Goal: Complete application form: Complete application form

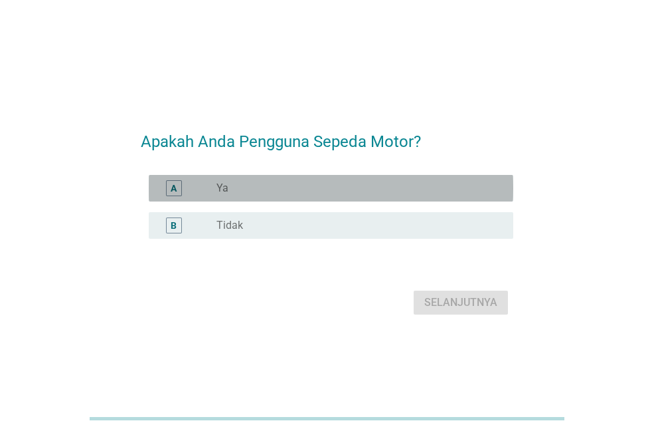
click at [227, 193] on label "Ya" at bounding box center [223, 187] width 12 height 13
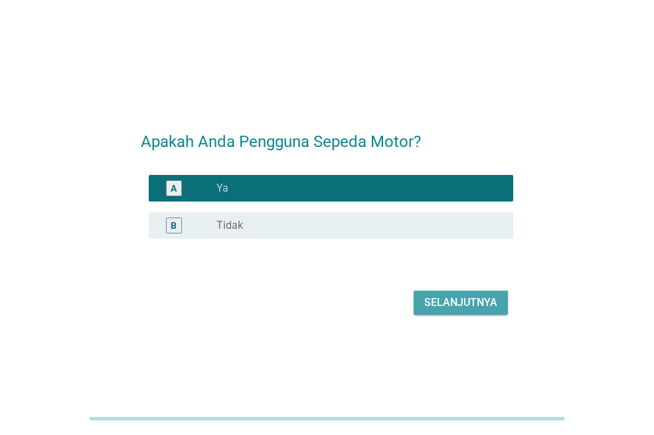
click at [482, 303] on div "Selanjutnya" at bounding box center [461, 302] width 73 height 16
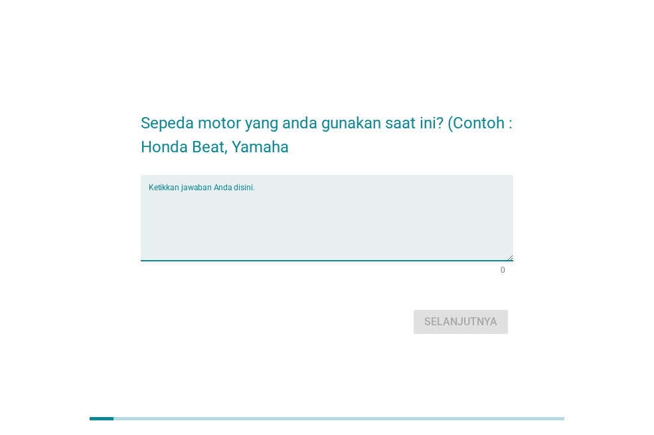
click at [412, 245] on textarea "Ketikkan jawaban Anda disini." at bounding box center [331, 226] width 365 height 70
type textarea "honda vario"
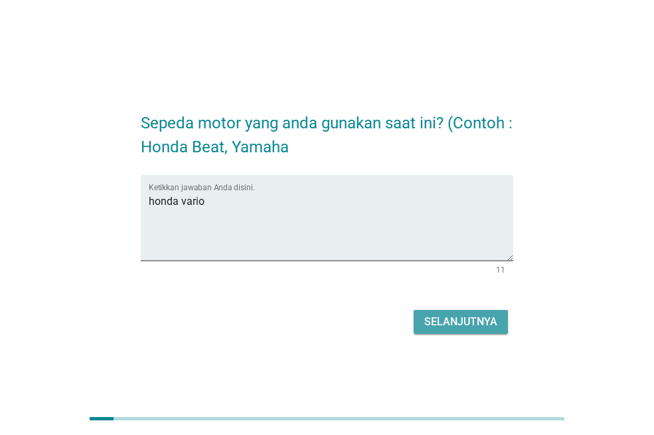
click at [478, 322] on div "Selanjutnya" at bounding box center [461, 322] width 73 height 16
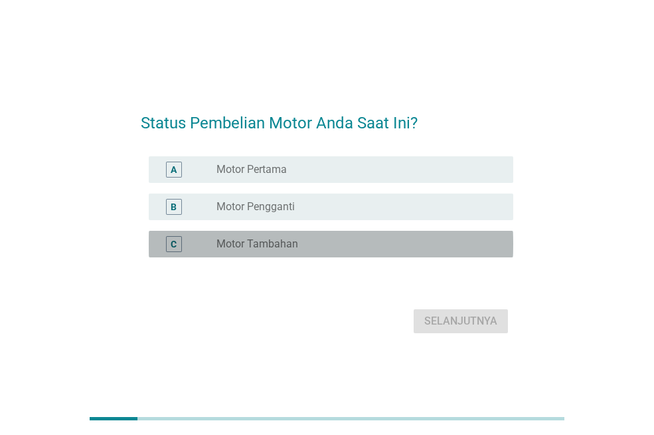
click at [304, 243] on div "radio_button_unchecked Motor Tambahan" at bounding box center [355, 243] width 276 height 13
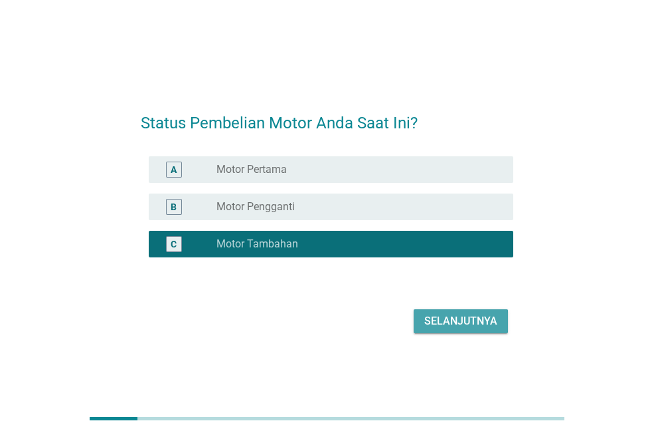
click at [449, 326] on div "Selanjutnya" at bounding box center [461, 321] width 73 height 16
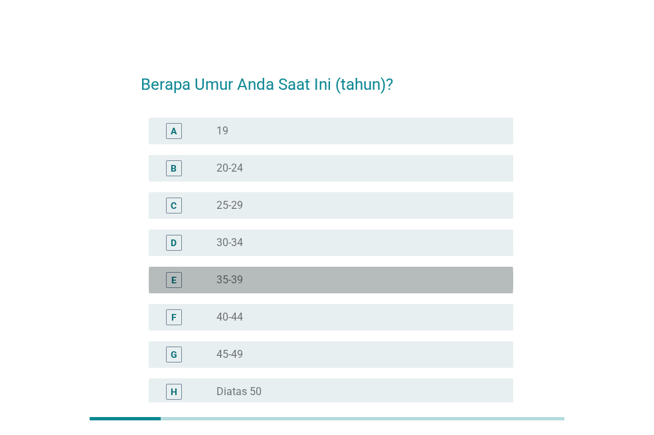
click at [268, 277] on div "radio_button_unchecked 35-39" at bounding box center [355, 279] width 276 height 13
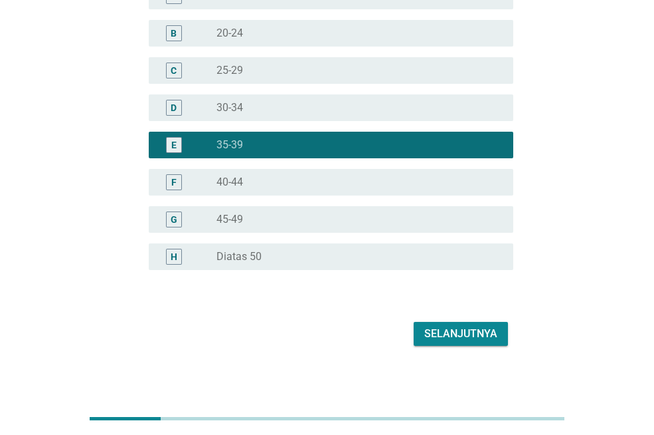
scroll to position [141, 0]
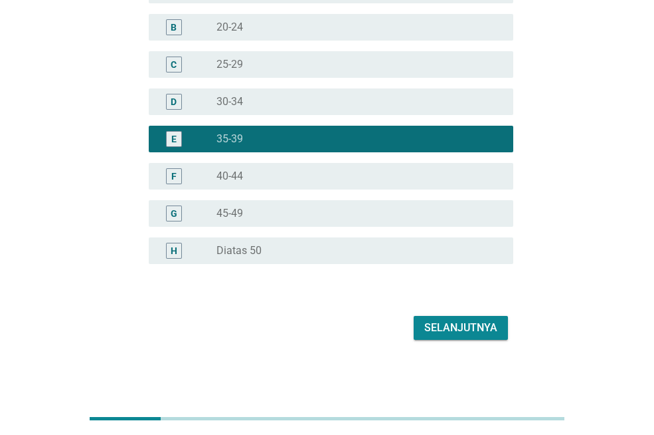
click at [435, 313] on div "Selanjutnya" at bounding box center [327, 328] width 373 height 32
click at [435, 325] on div "Selanjutnya" at bounding box center [461, 328] width 73 height 16
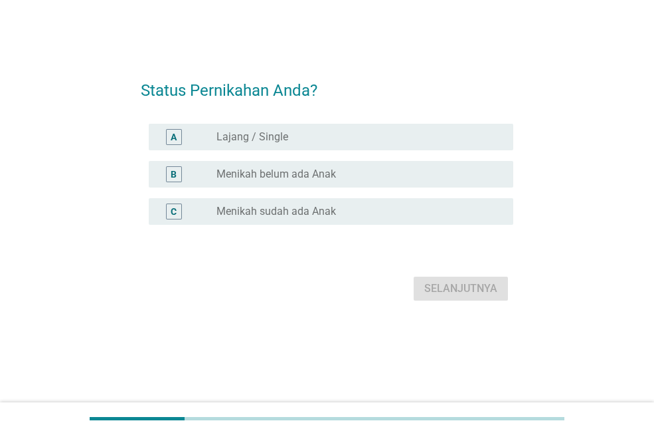
scroll to position [0, 0]
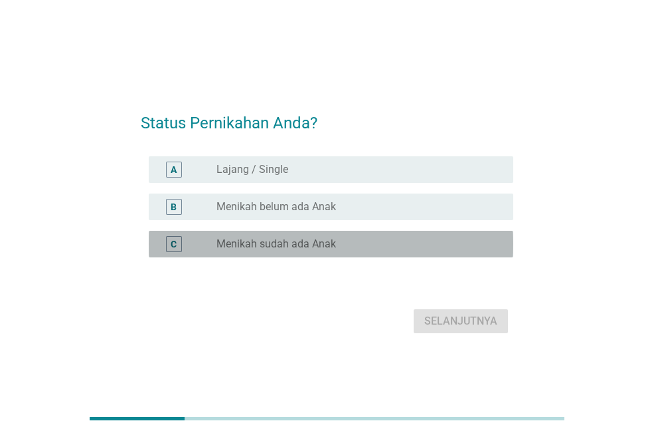
click at [276, 251] on div "radio_button_unchecked Menikah sudah ada Anak" at bounding box center [360, 244] width 286 height 16
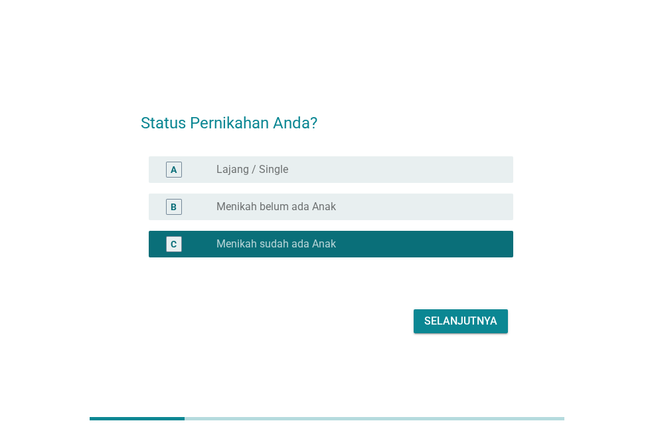
click at [479, 316] on div "Selanjutnya" at bounding box center [461, 321] width 73 height 16
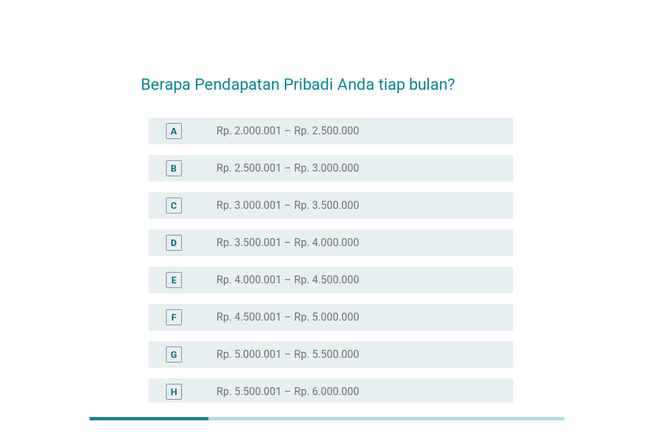
scroll to position [327, 0]
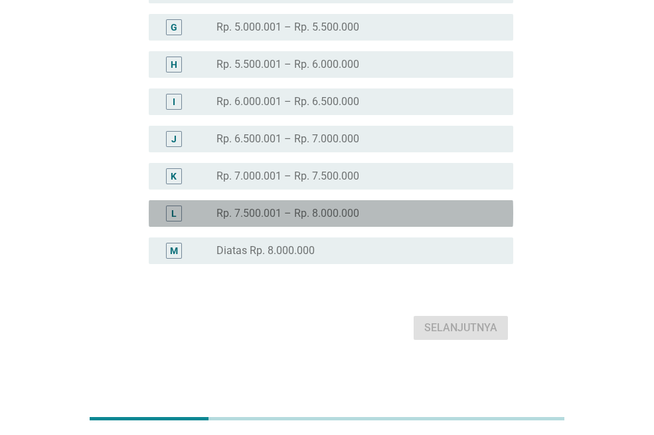
click at [288, 207] on label "Rp. 7.500.001 – Rp. 8.000.000" at bounding box center [288, 213] width 143 height 13
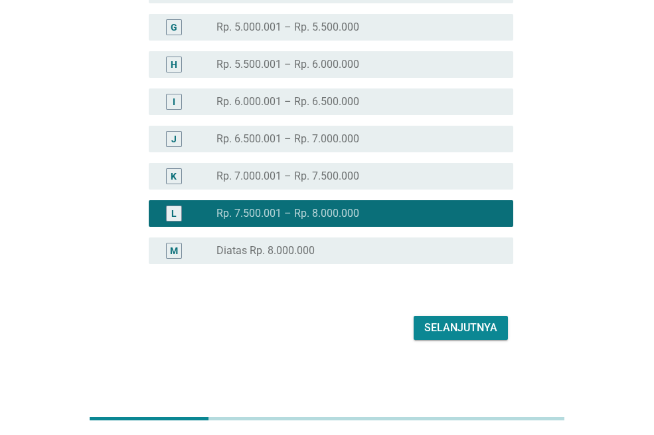
click at [453, 323] on div "Selanjutnya" at bounding box center [461, 328] width 73 height 16
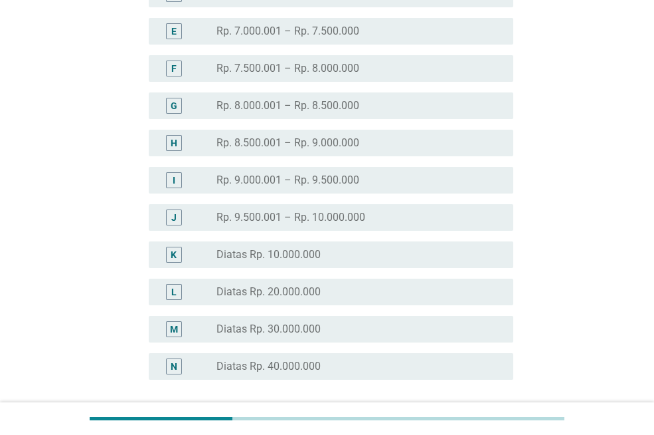
scroll to position [332, 0]
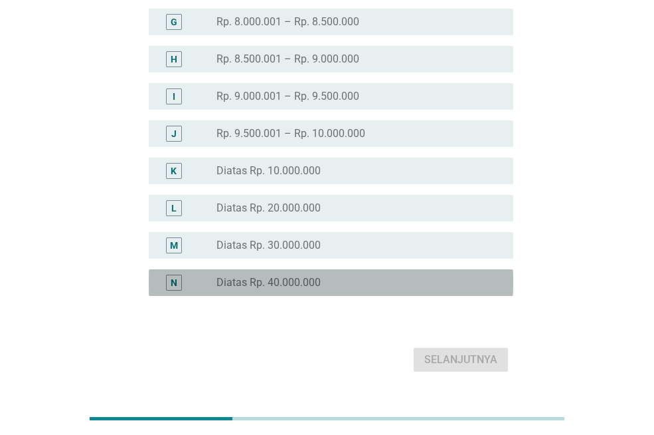
click at [334, 288] on div "radio_button_unchecked Diatas Rp. 40.000.000" at bounding box center [355, 282] width 276 height 13
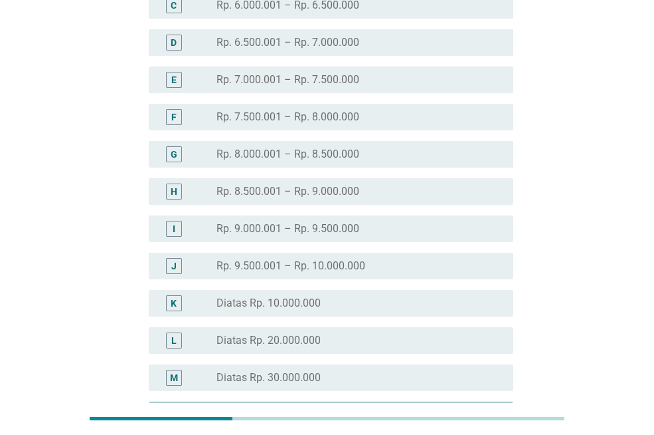
scroll to position [199, 0]
click at [304, 304] on label "Diatas Rp. 10.000.000" at bounding box center [269, 303] width 104 height 13
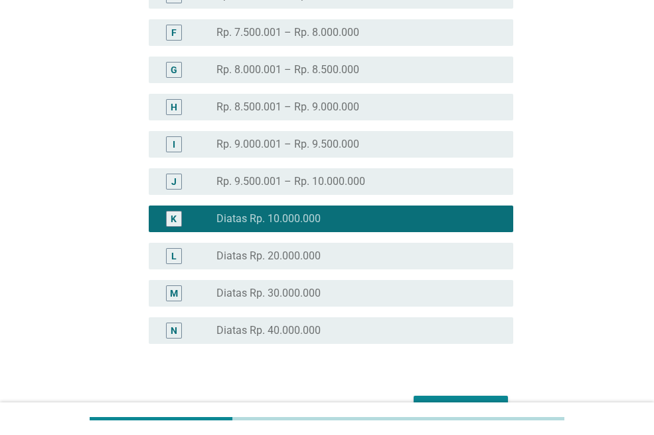
scroll to position [364, 0]
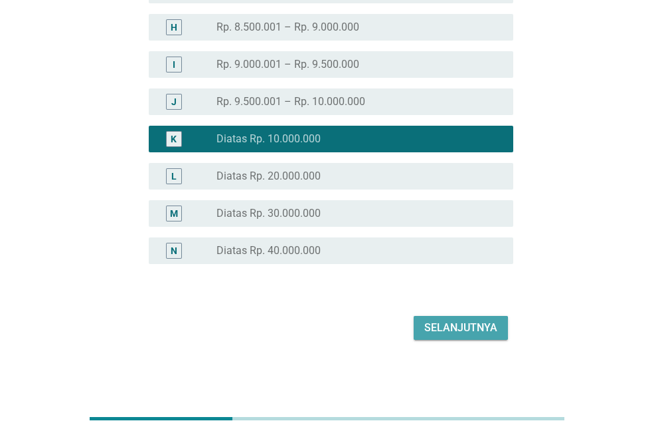
click at [460, 322] on div "Selanjutnya" at bounding box center [461, 328] width 73 height 16
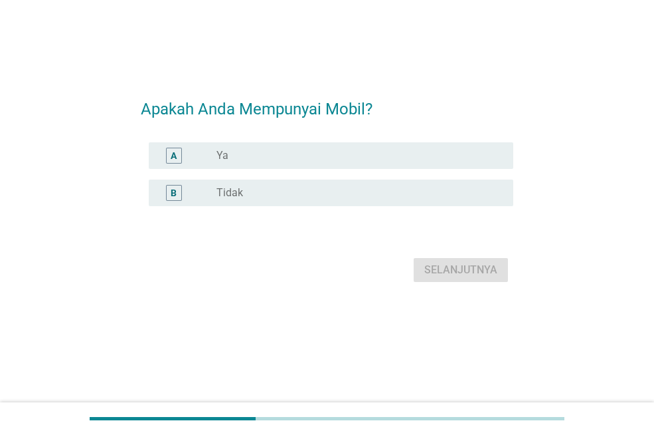
scroll to position [0, 0]
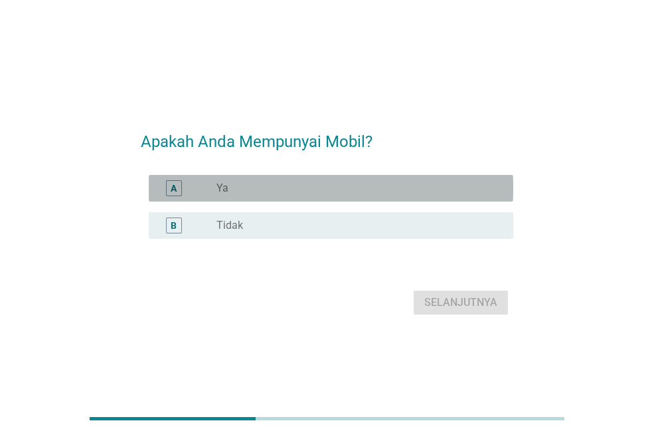
click at [262, 184] on div "radio_button_unchecked Ya" at bounding box center [355, 187] width 276 height 13
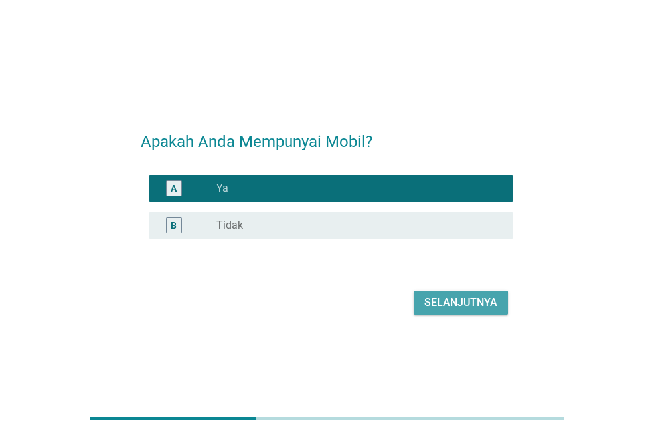
click at [438, 304] on div "Selanjutnya" at bounding box center [461, 302] width 73 height 16
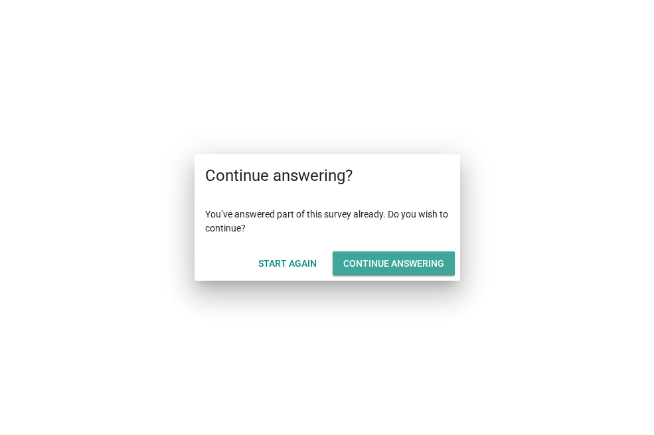
click at [370, 264] on div "Continue answering" at bounding box center [394, 263] width 101 height 14
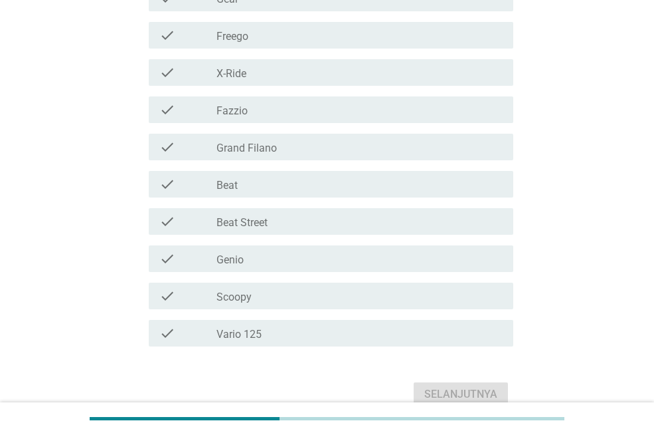
scroll to position [147, 0]
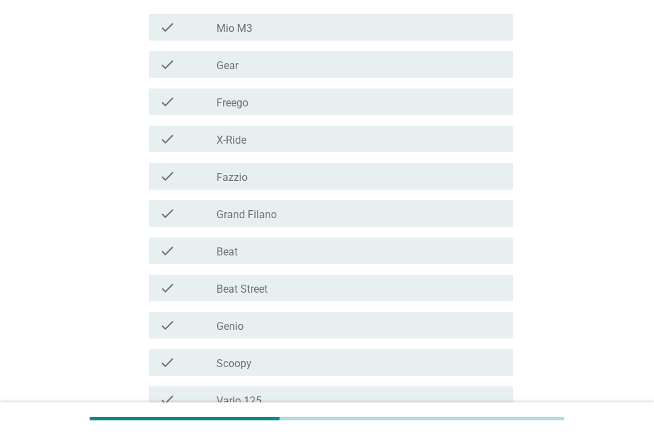
click at [365, 251] on div "check_box_outline_blank Beat" at bounding box center [360, 251] width 286 height 16
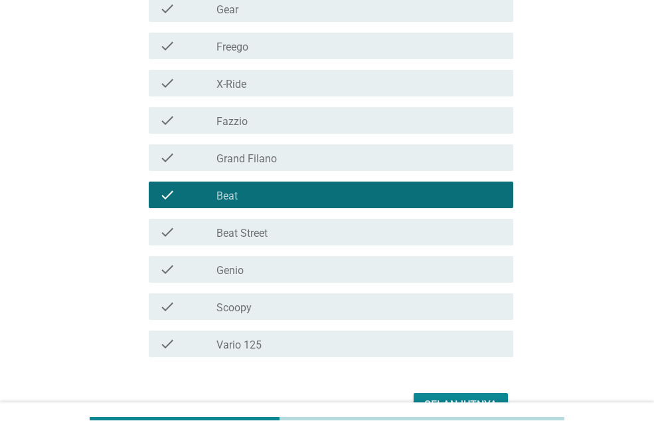
scroll to position [280, 0]
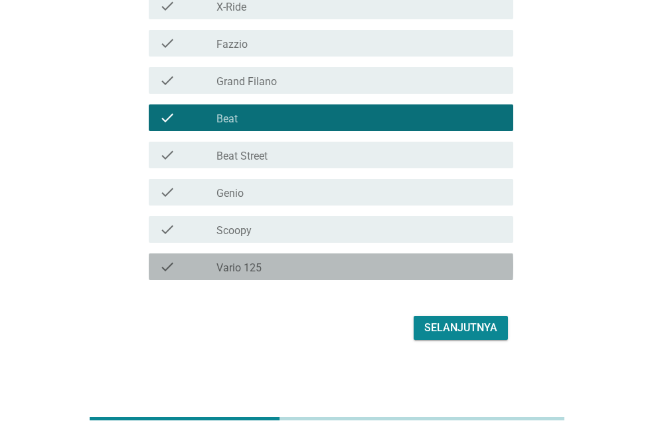
click at [363, 270] on div "check_box_outline_blank Vario 125" at bounding box center [360, 266] width 286 height 16
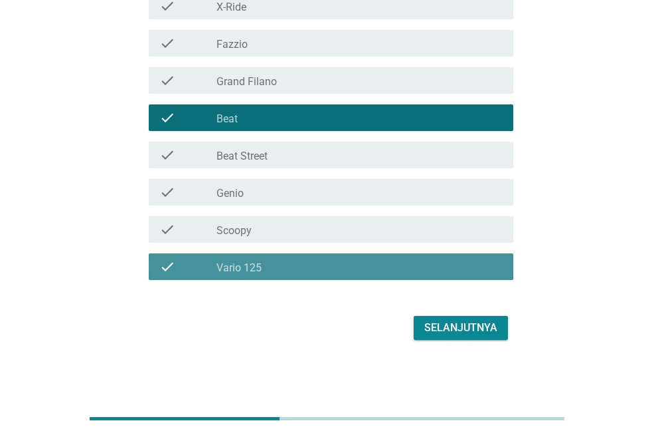
click at [367, 274] on div "check_box_outline_blank Vario 125" at bounding box center [360, 266] width 286 height 16
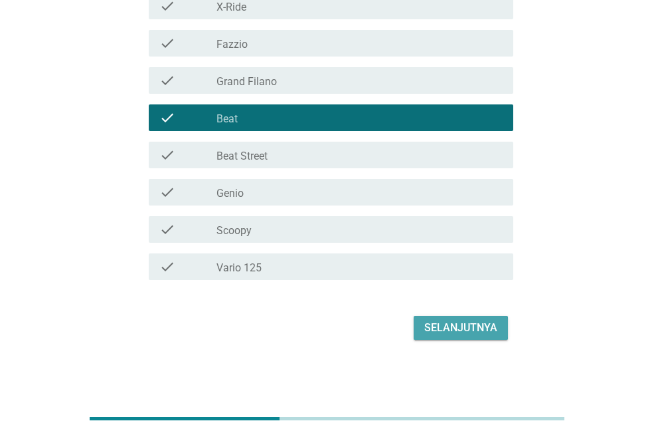
click at [478, 317] on button "Selanjutnya" at bounding box center [461, 328] width 94 height 24
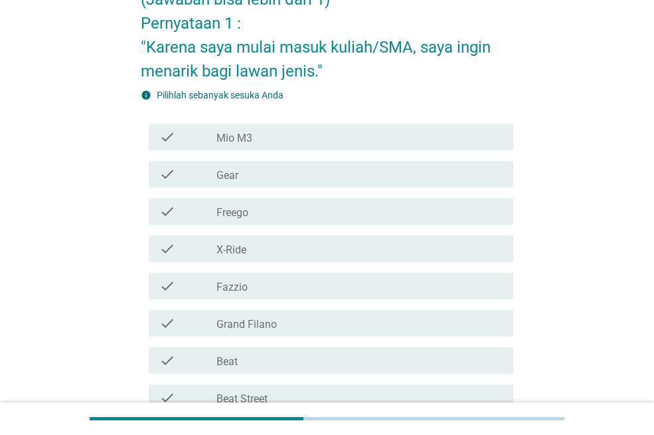
scroll to position [199, 0]
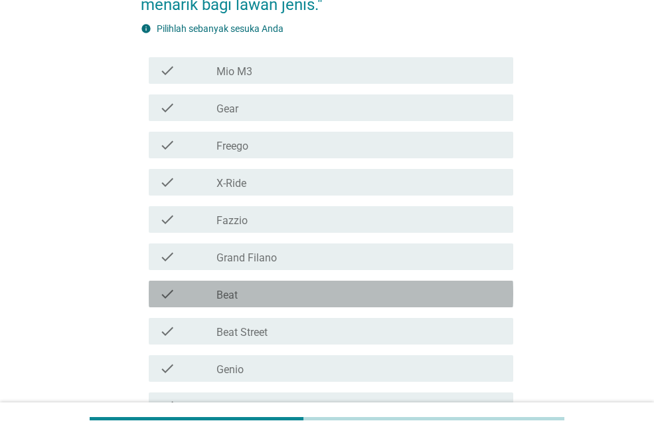
click at [284, 290] on div "check_box_outline_blank Beat" at bounding box center [360, 294] width 286 height 16
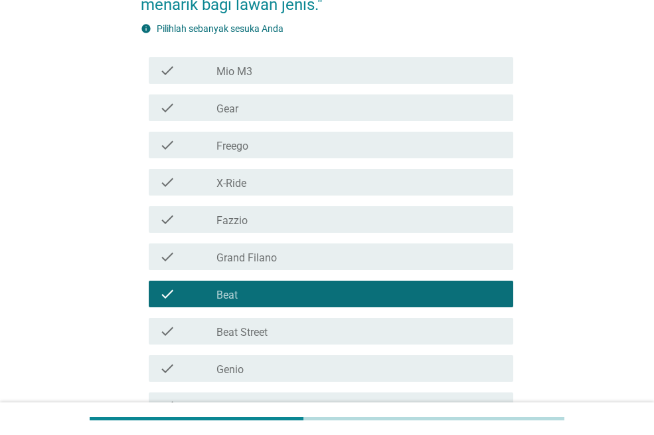
scroll to position [375, 0]
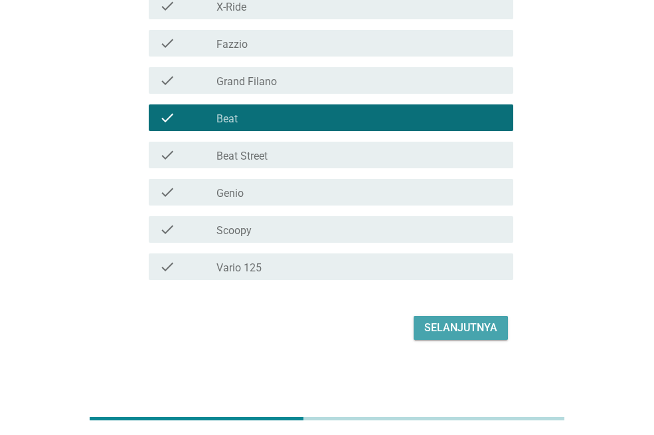
click at [458, 328] on div "Selanjutnya" at bounding box center [461, 328] width 73 height 16
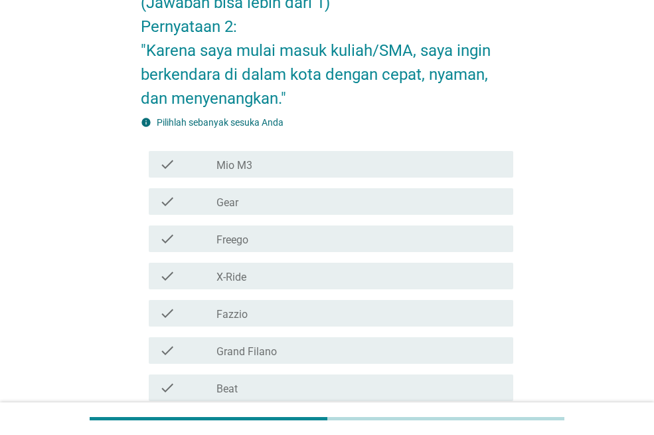
scroll to position [133, 0]
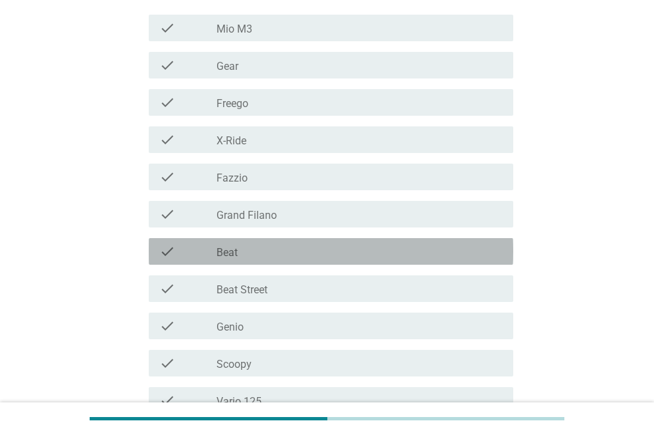
click at [312, 260] on div "check check_box_outline_blank Beat" at bounding box center [331, 251] width 365 height 27
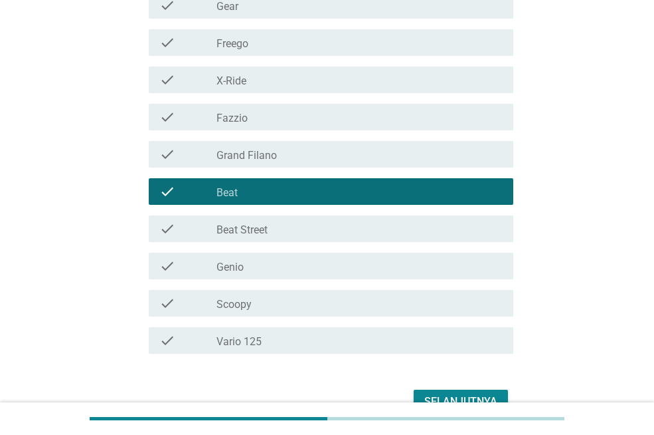
scroll to position [399, 0]
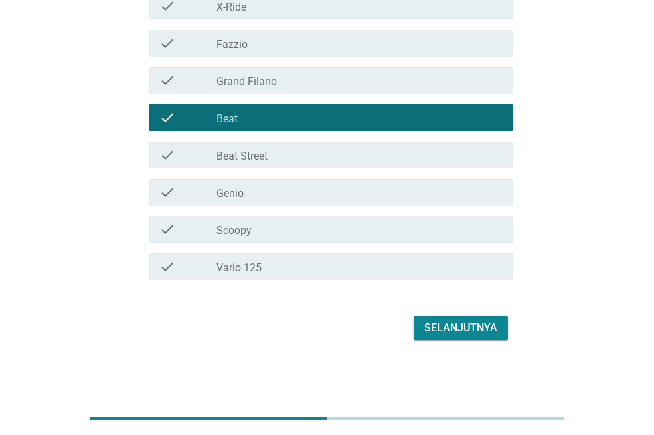
click at [447, 317] on button "Selanjutnya" at bounding box center [461, 328] width 94 height 24
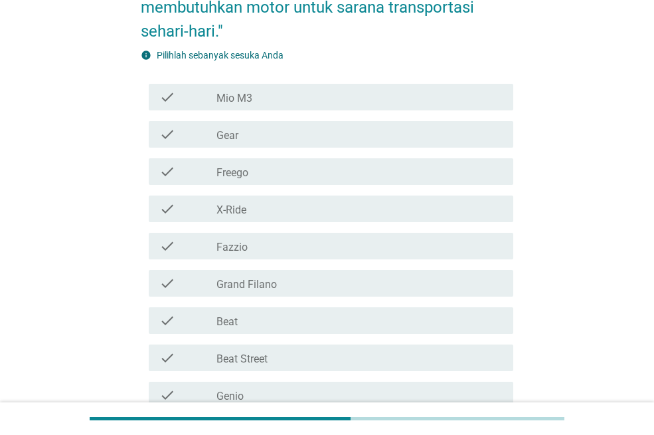
scroll to position [199, 0]
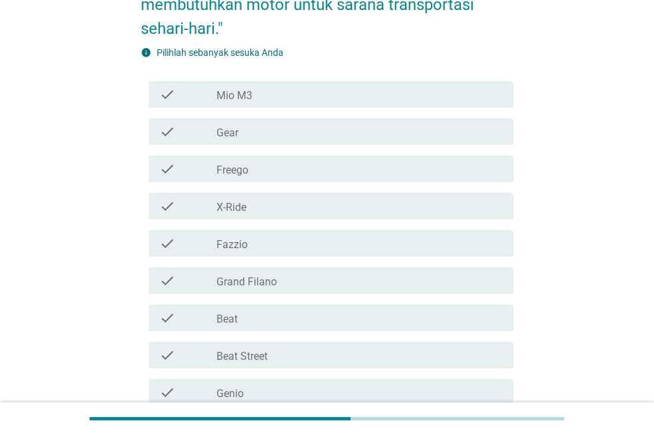
click at [242, 319] on div "check_box_outline_blank Beat" at bounding box center [360, 318] width 286 height 16
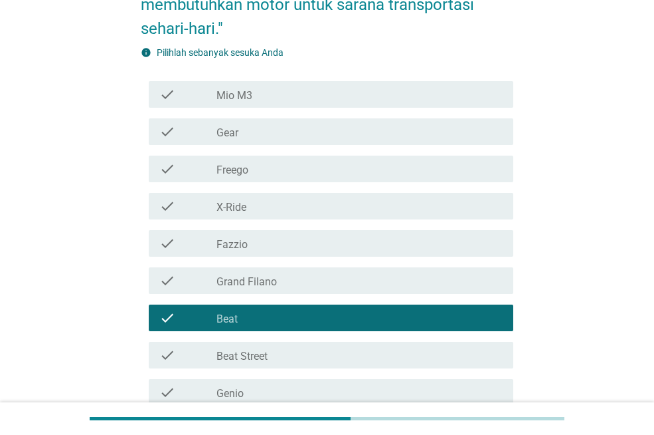
scroll to position [399, 0]
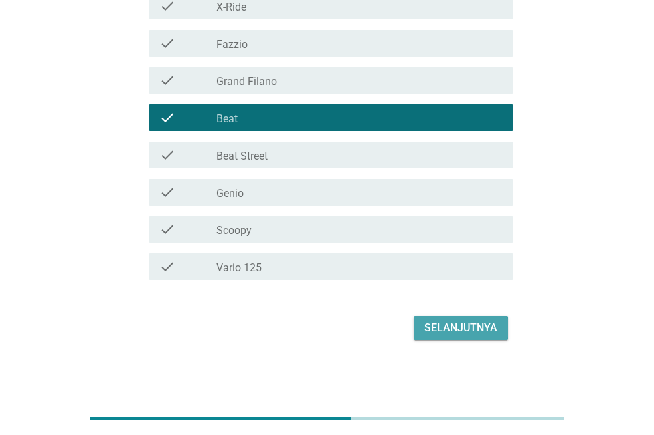
click at [474, 320] on div "Selanjutnya" at bounding box center [461, 328] width 73 height 16
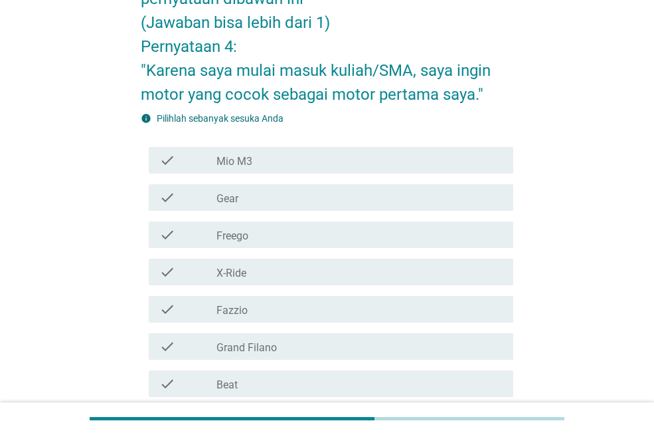
scroll to position [133, 0]
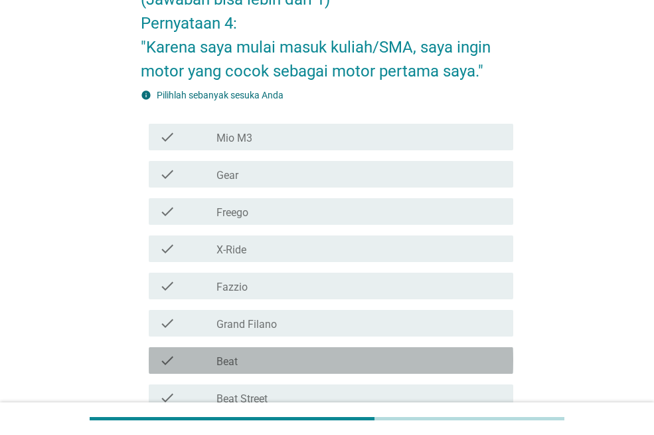
click at [260, 353] on div "check_box_outline_blank Beat" at bounding box center [360, 360] width 286 height 16
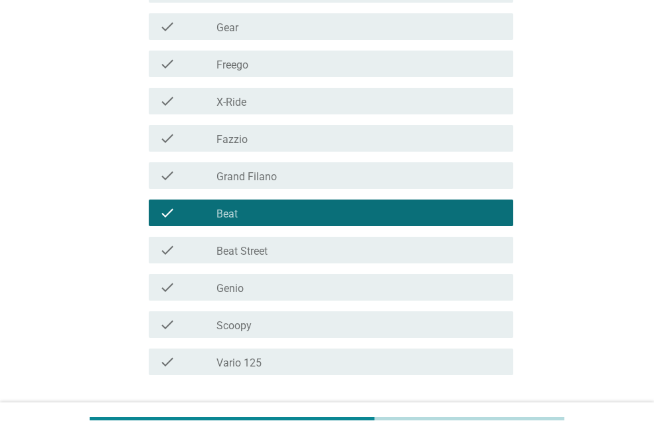
scroll to position [375, 0]
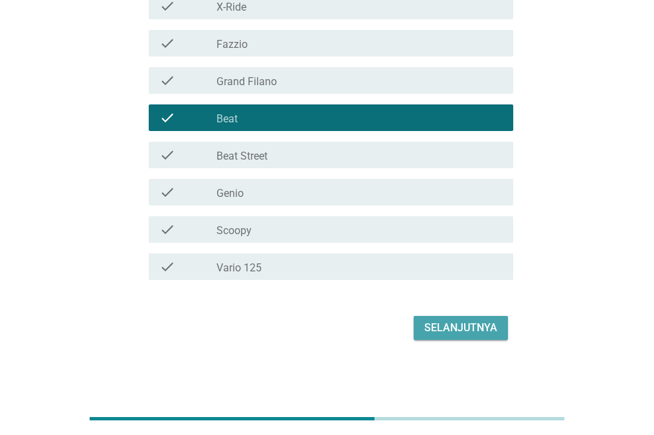
click at [462, 338] on button "Selanjutnya" at bounding box center [461, 328] width 94 height 24
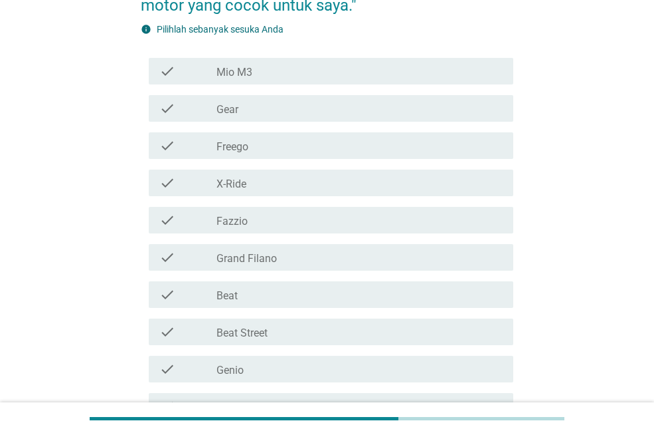
scroll to position [199, 0]
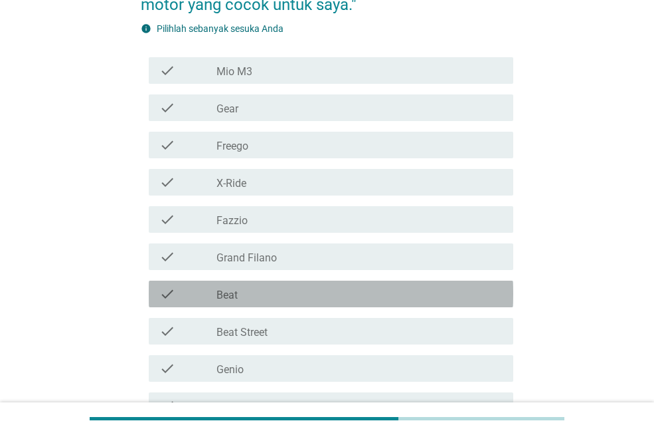
click at [225, 297] on label "Beat" at bounding box center [227, 294] width 21 height 13
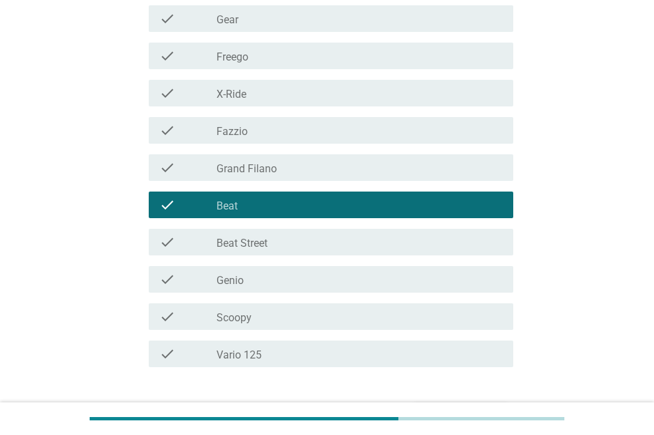
scroll to position [375, 0]
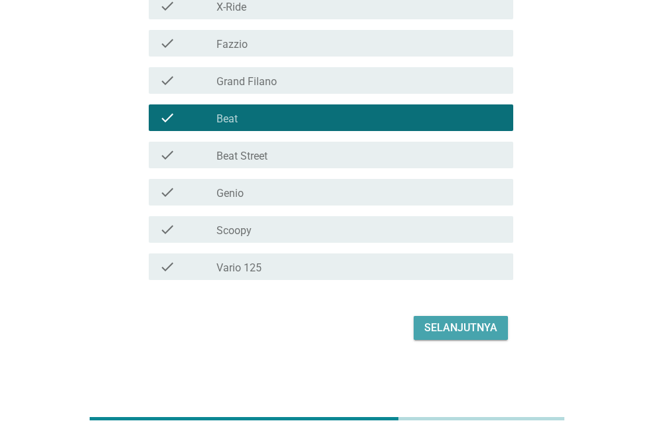
click at [453, 322] on div "Selanjutnya" at bounding box center [461, 328] width 73 height 16
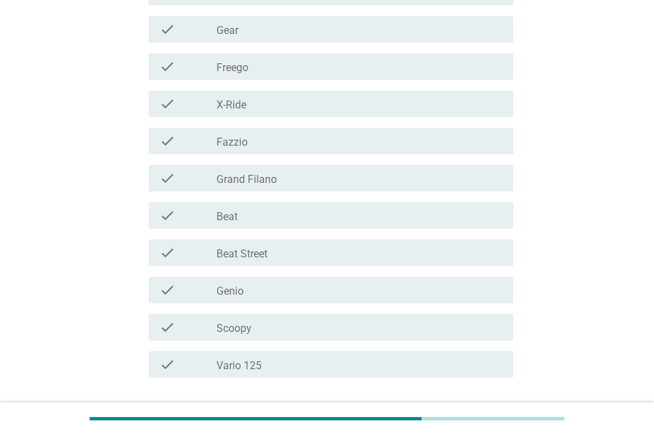
scroll to position [332, 0]
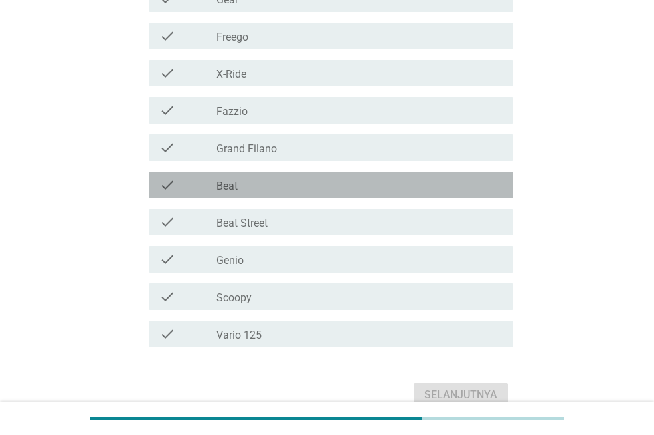
click at [268, 179] on div "check_box_outline_blank Beat" at bounding box center [360, 185] width 286 height 16
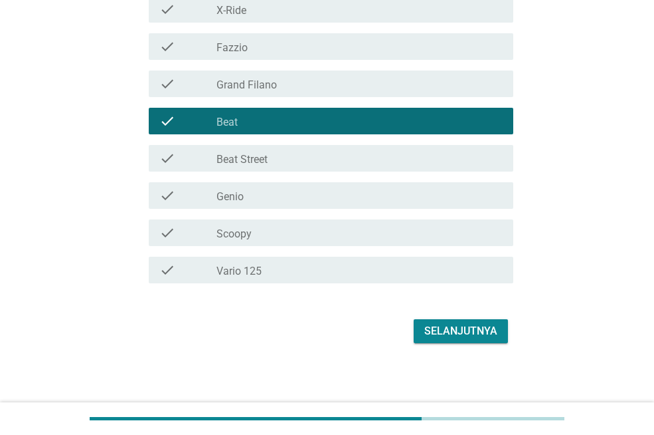
scroll to position [399, 0]
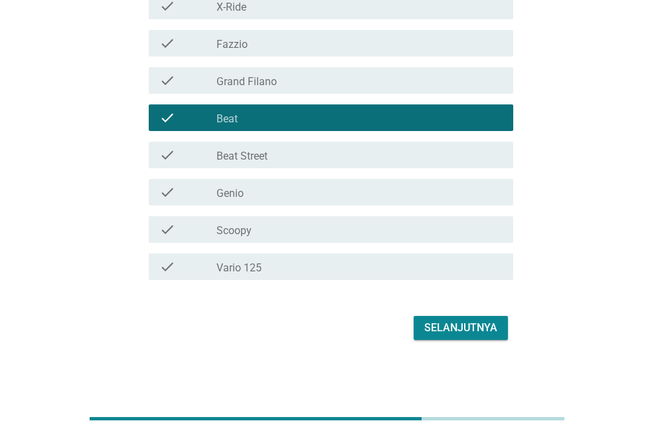
click at [484, 331] on div "Selanjutnya" at bounding box center [461, 328] width 73 height 16
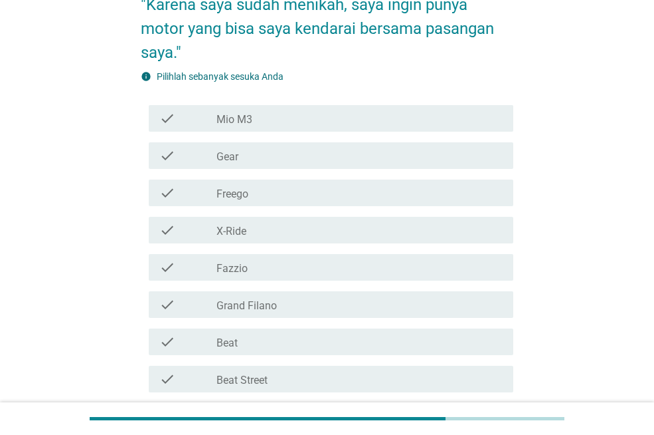
scroll to position [199, 0]
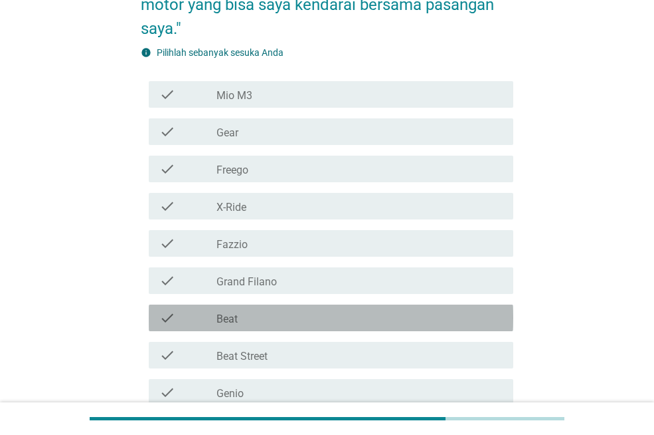
click at [242, 312] on div "check_box_outline_blank Beat" at bounding box center [360, 318] width 286 height 16
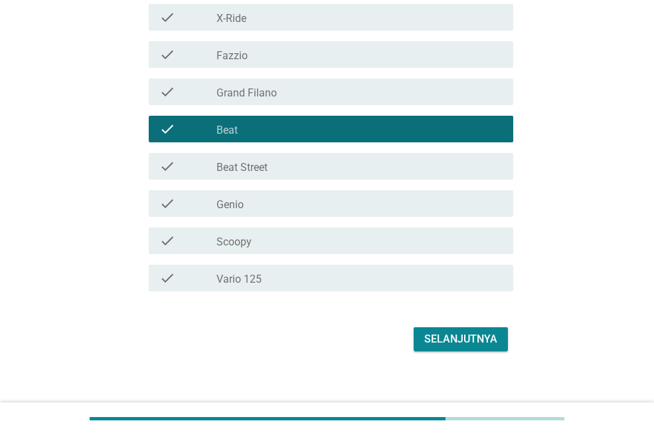
scroll to position [399, 0]
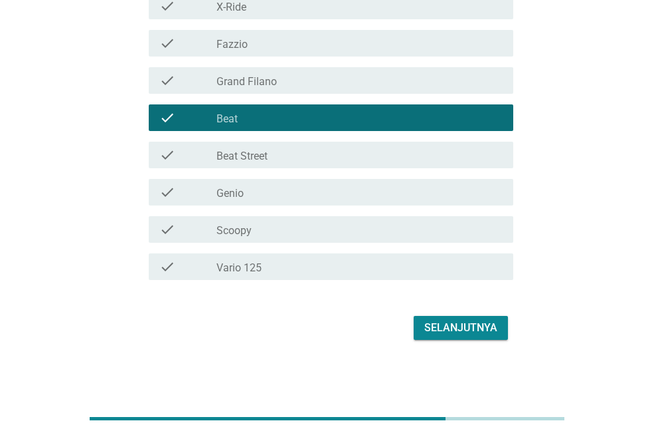
click at [481, 327] on div "Selanjutnya" at bounding box center [461, 328] width 73 height 16
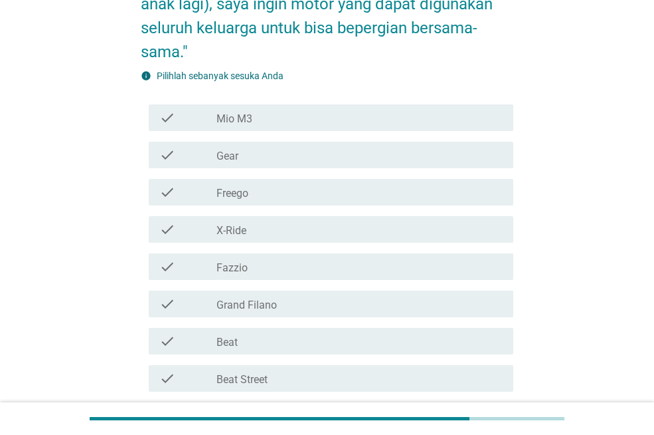
scroll to position [332, 0]
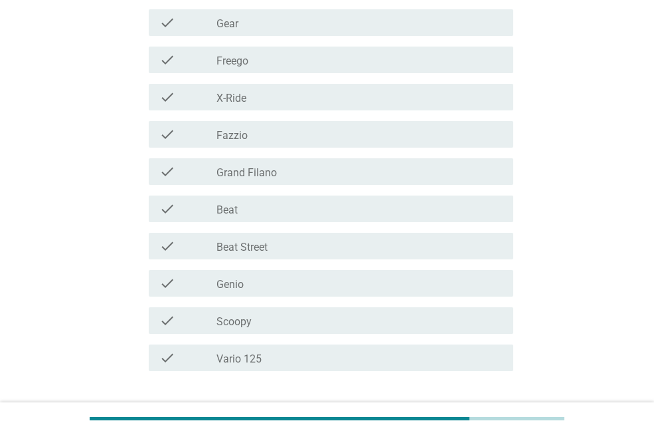
click at [330, 212] on div "check_box_outline_blank Beat" at bounding box center [360, 209] width 286 height 16
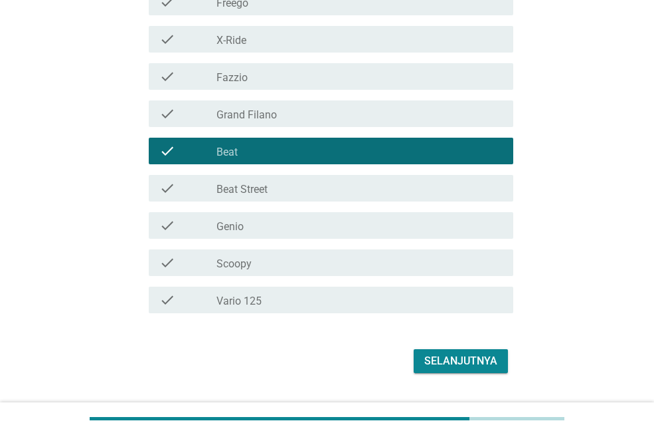
scroll to position [423, 0]
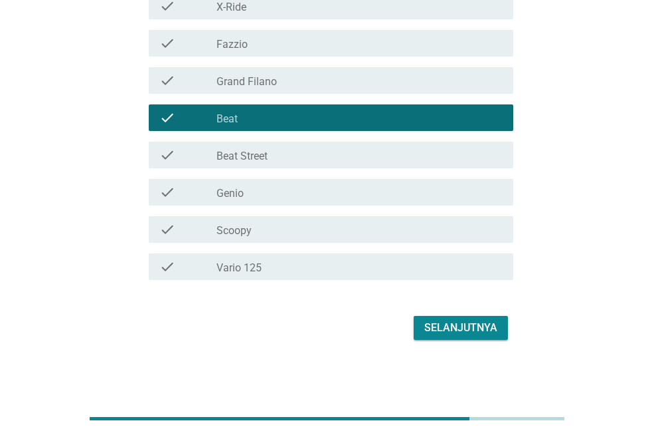
click at [461, 326] on div "Selanjutnya" at bounding box center [461, 328] width 73 height 16
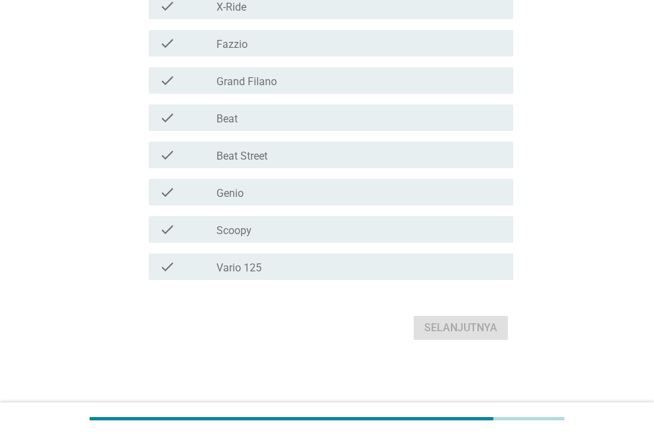
scroll to position [0, 0]
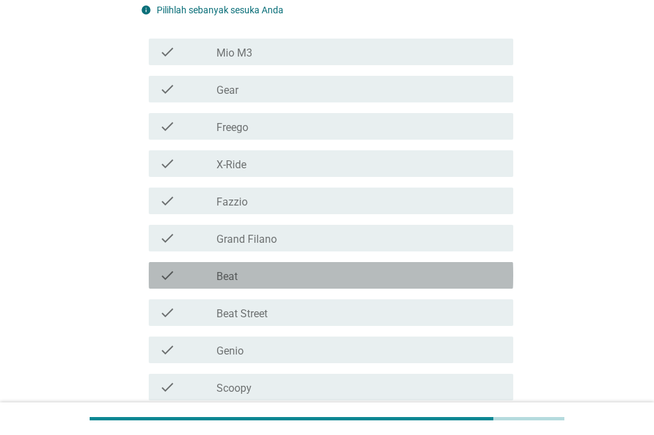
click at [262, 282] on div "check_box_outline_blank Beat" at bounding box center [360, 275] width 286 height 16
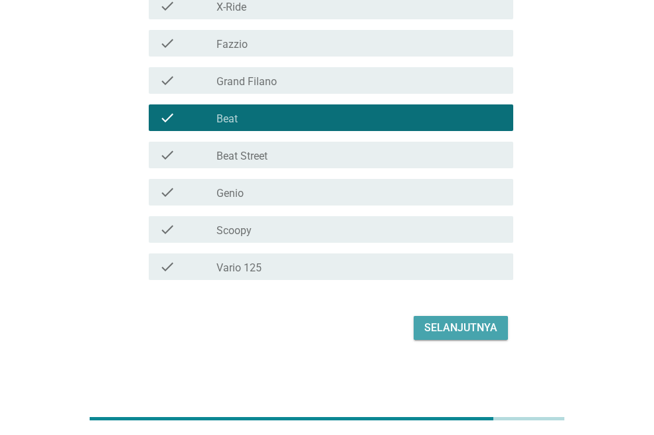
click at [447, 330] on div "Selanjutnya" at bounding box center [461, 328] width 73 height 16
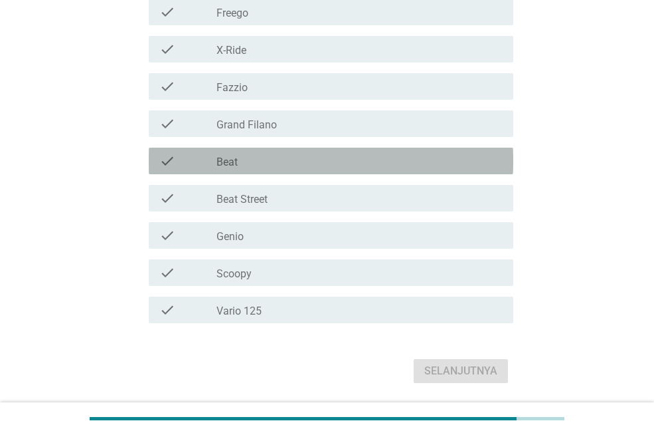
click at [268, 160] on div "check_box_outline_blank Beat" at bounding box center [360, 161] width 286 height 16
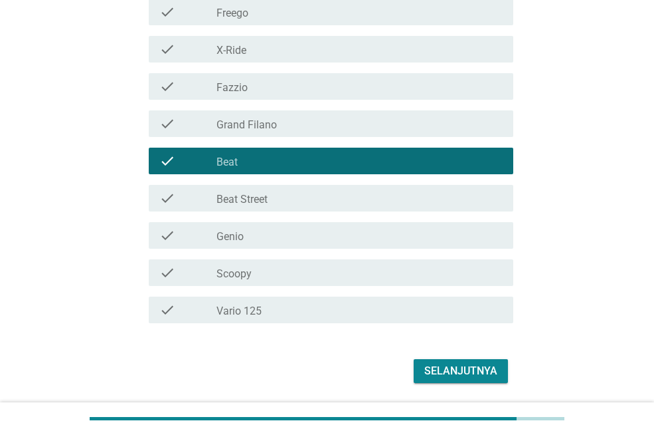
click at [497, 377] on div "Selanjutnya" at bounding box center [461, 371] width 73 height 16
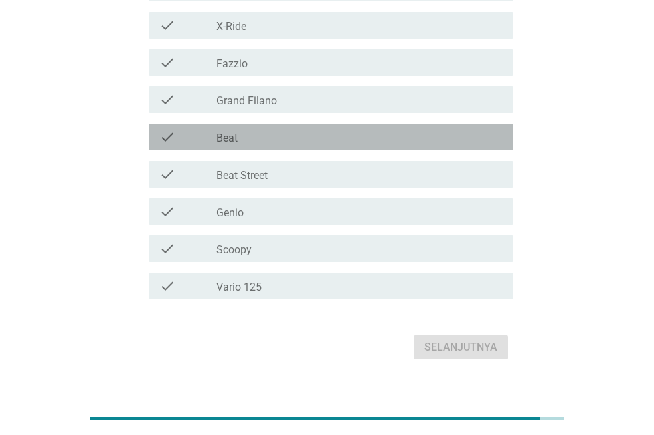
click at [251, 136] on div "check_box_outline_blank Beat" at bounding box center [360, 137] width 286 height 16
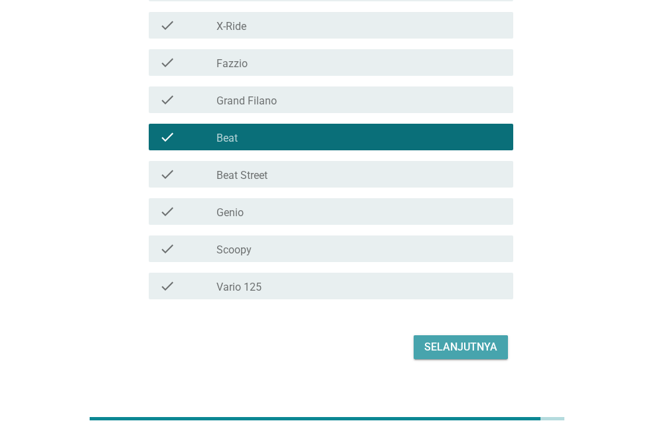
click at [473, 345] on div "Selanjutnya" at bounding box center [461, 347] width 73 height 16
